Goal: Entertainment & Leisure: Consume media (video, audio)

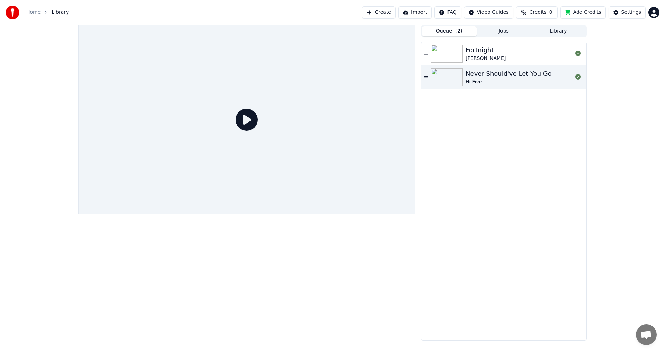
click at [559, 31] on button "Library" at bounding box center [558, 31] width 55 height 10
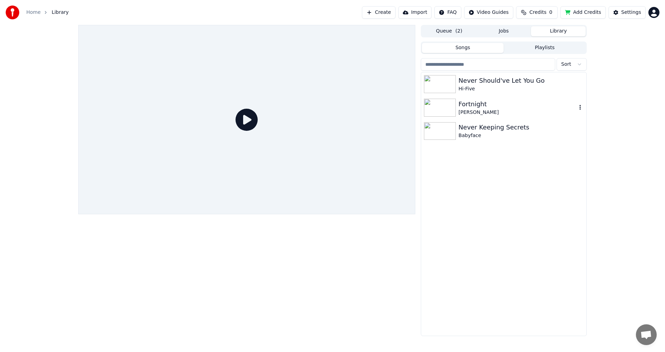
click at [437, 109] on img at bounding box center [440, 108] width 32 height 18
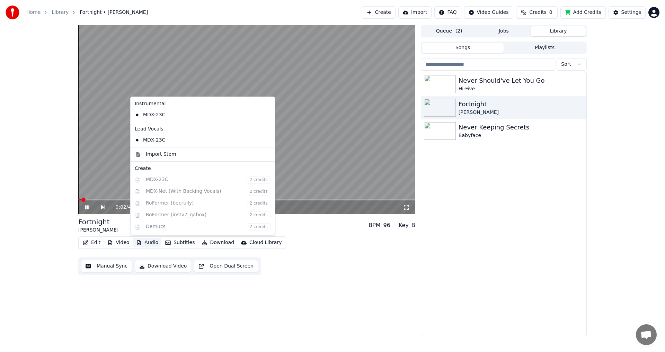
click at [152, 244] on button "Audio" at bounding box center [147, 243] width 28 height 10
click at [174, 181] on div "Instrumental MDX-23C Lead Vocals MDX-23C Import Stem Create MDX-23C 2 credits M…" at bounding box center [202, 166] width 145 height 138
drag, startPoint x: 472, startPoint y: 216, endPoint x: 458, endPoint y: 214, distance: 14.7
click at [472, 216] on div "Never Should've Let You Go Hi-Five Fortnight [PERSON_NAME] Never Keeping Secret…" at bounding box center [503, 203] width 165 height 263
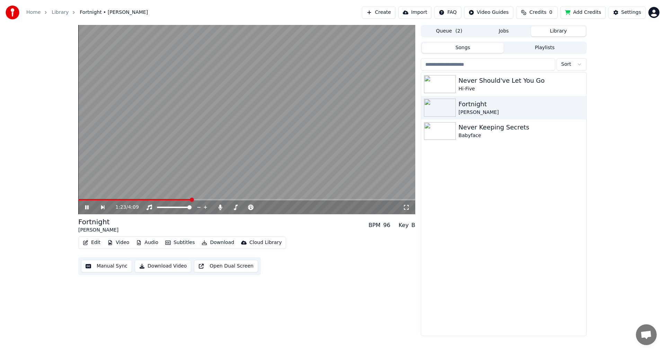
click at [86, 208] on icon at bounding box center [86, 207] width 3 height 4
click at [392, 9] on button "Create" at bounding box center [379, 12] width 34 height 12
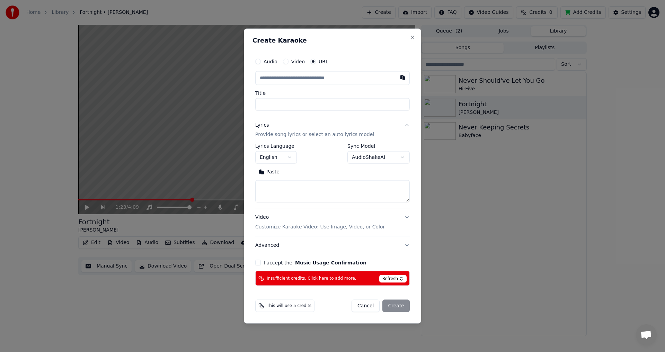
click at [389, 277] on span "Refresh" at bounding box center [392, 279] width 27 height 8
click at [411, 36] on button "Close" at bounding box center [413, 37] width 6 height 6
select select
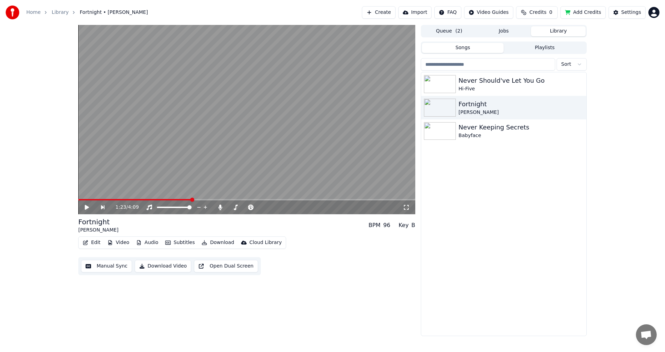
click at [544, 11] on span "Credits" at bounding box center [537, 12] width 17 height 7
click at [578, 13] on button "Add Credits" at bounding box center [582, 12] width 45 height 12
click at [124, 242] on button "Video" at bounding box center [118, 243] width 27 height 10
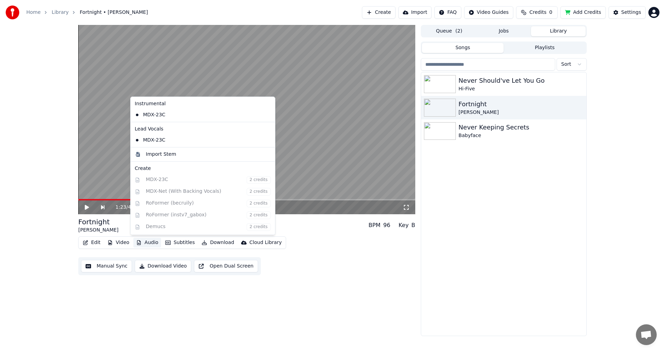
click at [148, 244] on button "Audio" at bounding box center [147, 243] width 28 height 10
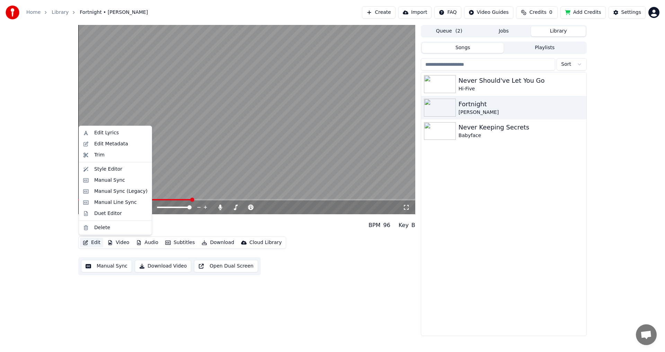
click at [93, 242] on button "Edit" at bounding box center [91, 243] width 23 height 10
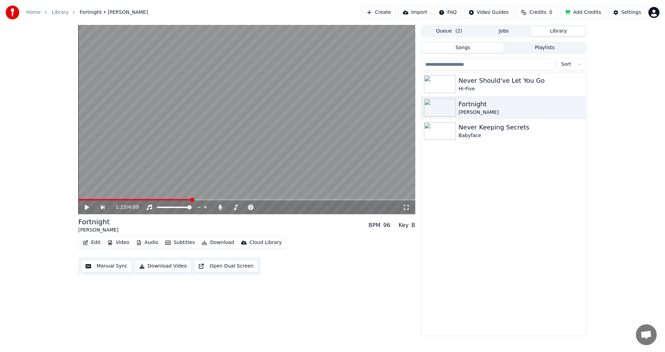
click at [83, 209] on div "1:23 / 4:09" at bounding box center [246, 207] width 331 height 7
click at [87, 207] on icon at bounding box center [87, 207] width 4 height 5
click at [191, 209] on span at bounding box center [189, 207] width 4 height 4
click at [262, 206] on span at bounding box center [260, 207] width 4 height 4
